Goal: Information Seeking & Learning: Compare options

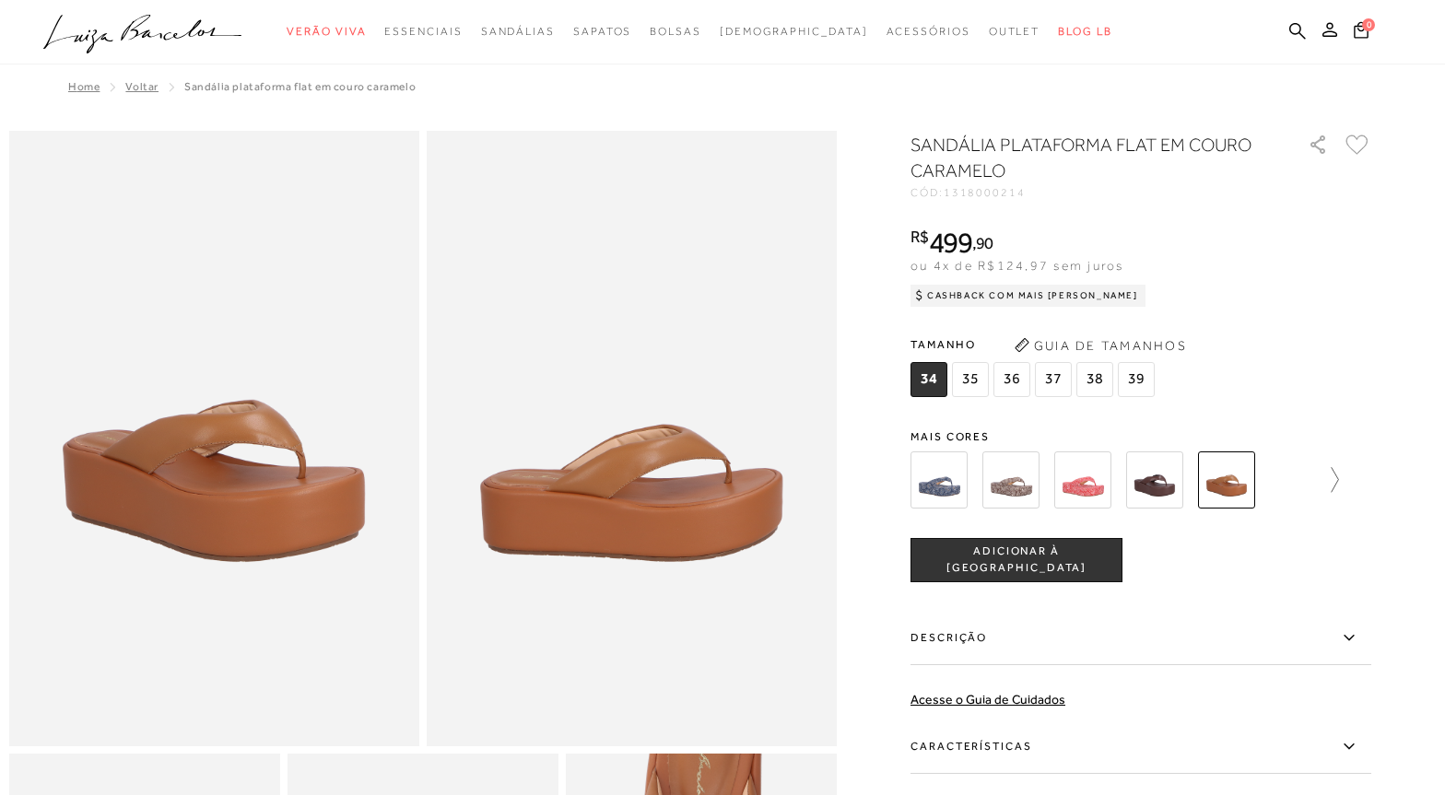
click at [1345, 477] on div at bounding box center [1140, 480] width 461 height 68
click at [1339, 477] on icon at bounding box center [1326, 480] width 26 height 26
click at [1276, 558] on div "tamanho 34 35 36 37 38 39 Escolha sua numeração para prosseguir com a sua compr…" at bounding box center [1140, 560] width 461 height 44
click at [1131, 488] on img at bounding box center [1114, 479] width 57 height 57
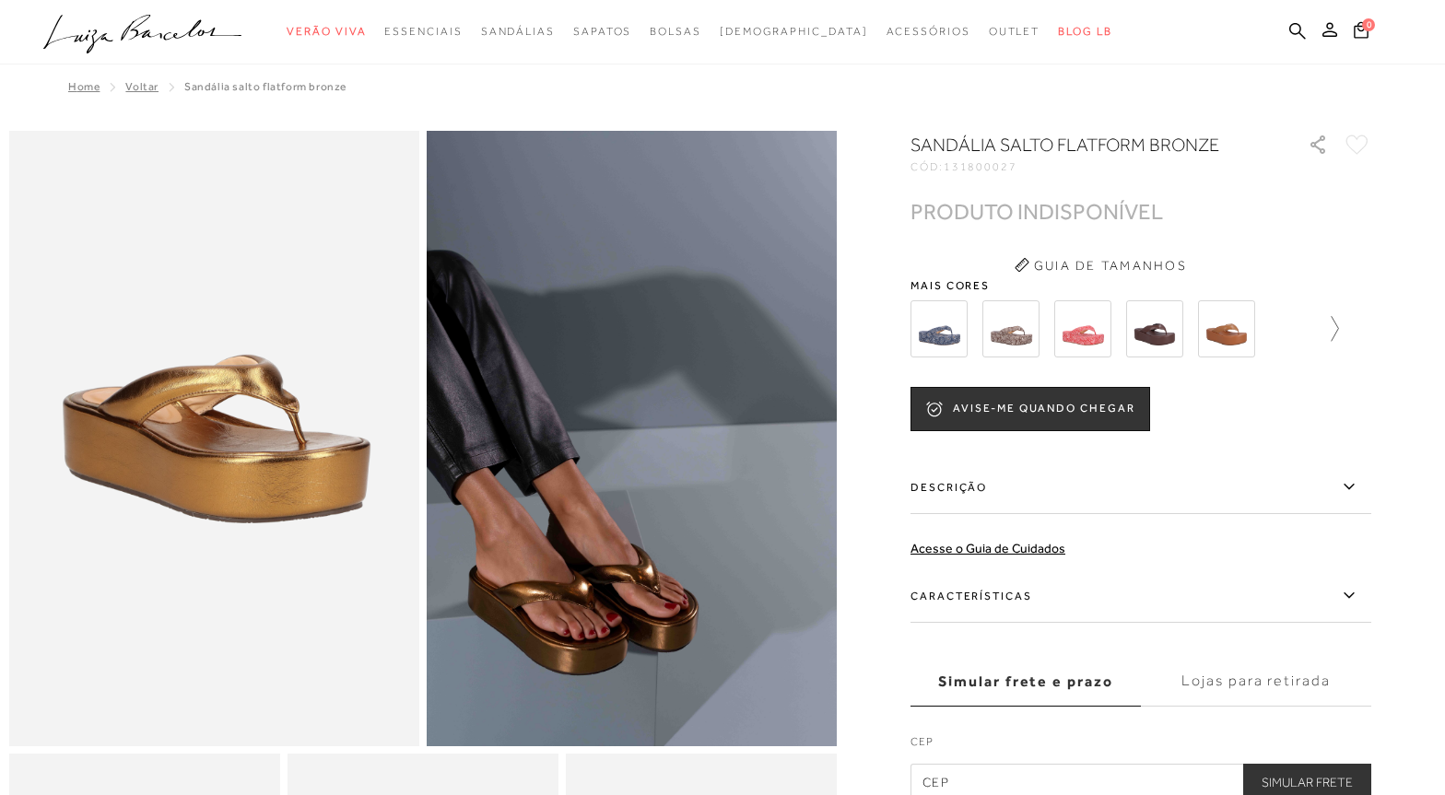
click at [1339, 323] on icon at bounding box center [1326, 329] width 26 height 26
click at [1277, 333] on img at bounding box center [1258, 328] width 57 height 57
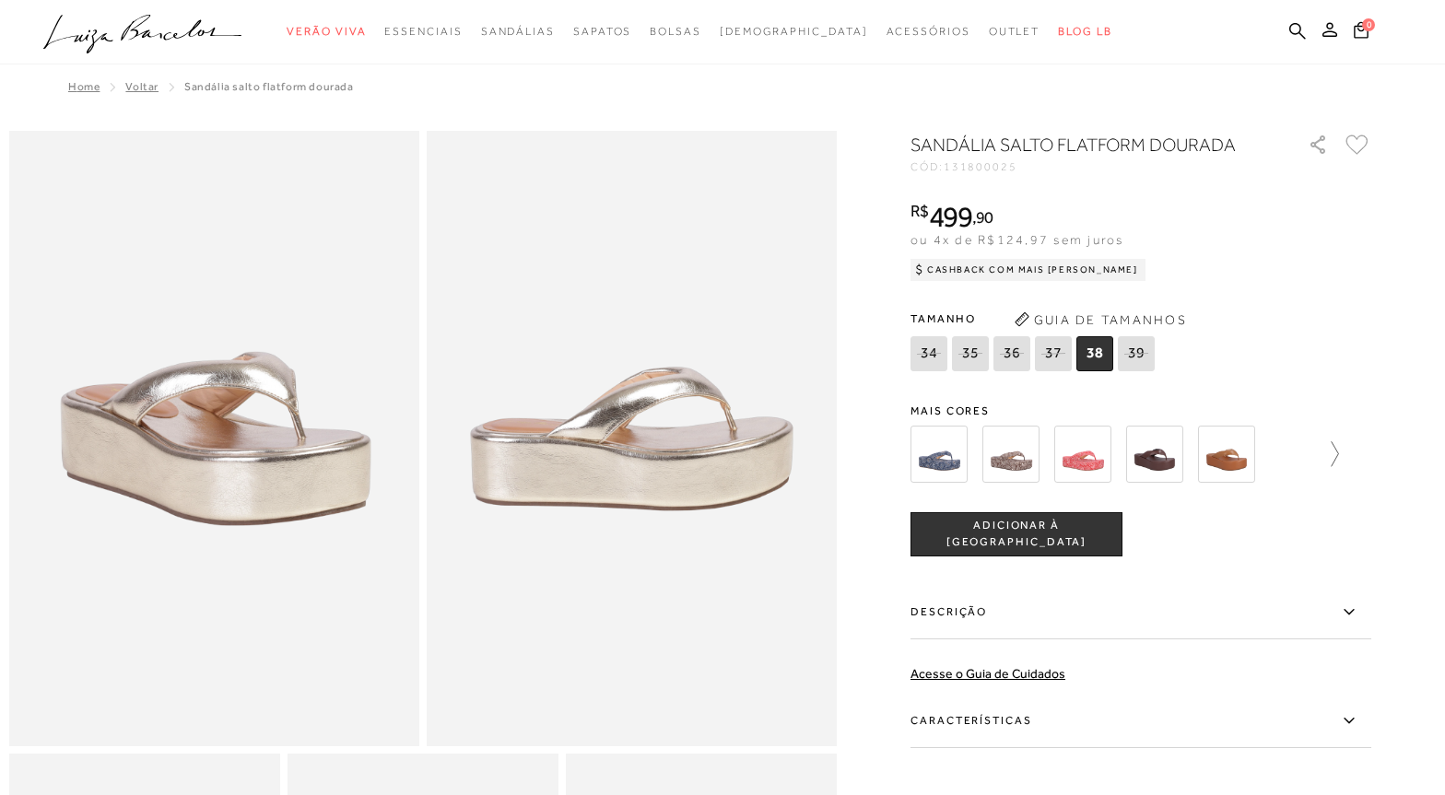
click at [1339, 461] on icon at bounding box center [1326, 454] width 26 height 26
click at [1201, 458] on img at bounding box center [1186, 454] width 57 height 57
